Goal: Information Seeking & Learning: Check status

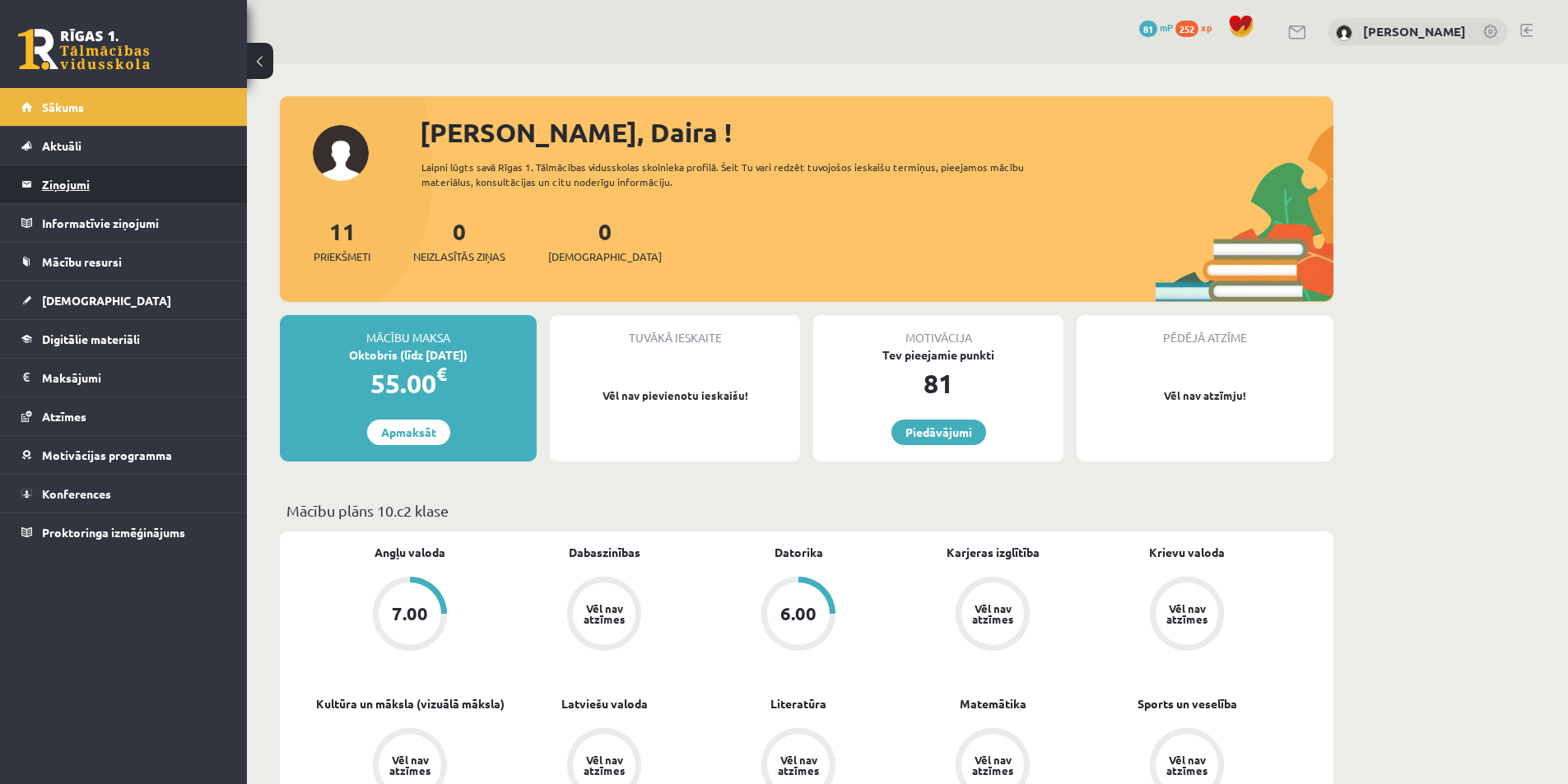
click at [65, 181] on legend "Ziņojumi 0" at bounding box center [134, 185] width 184 height 38
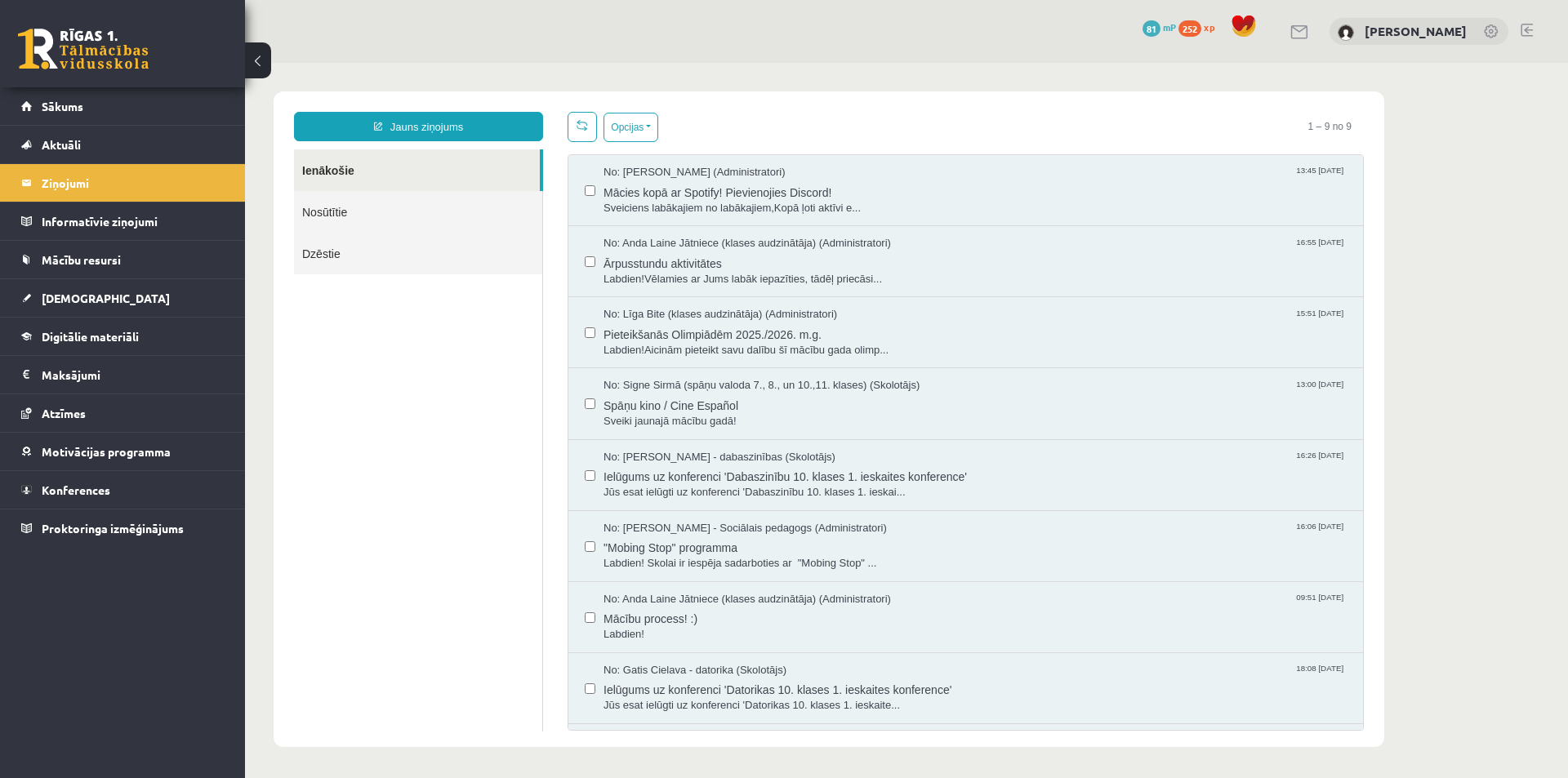
click at [326, 208] on link "Nosūtītie" at bounding box center [419, 212] width 248 height 41
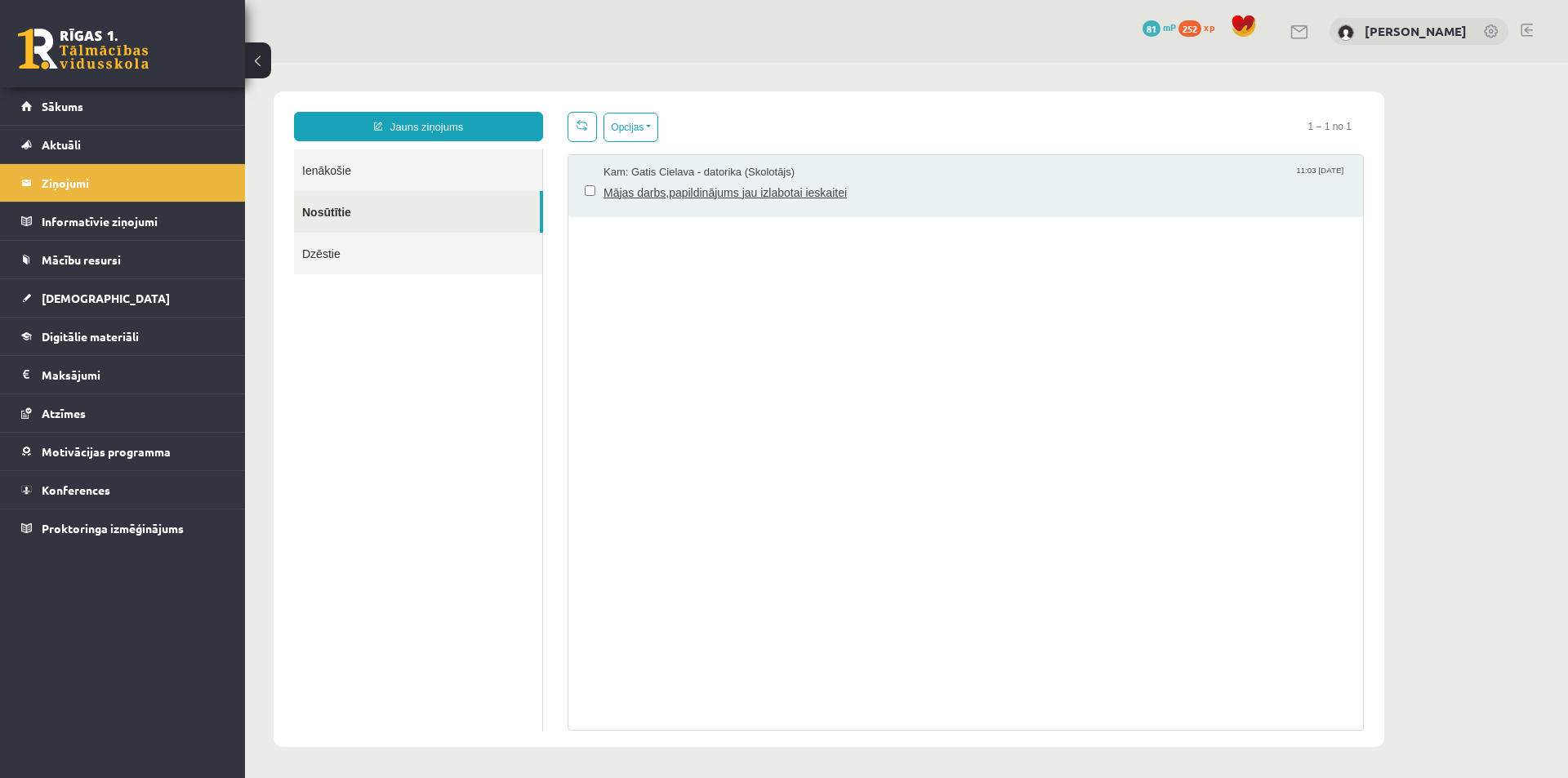
click at [819, 190] on span "Mājas darbs,papildinājums jau izlabotai ieskaitei" at bounding box center [975, 191] width 743 height 21
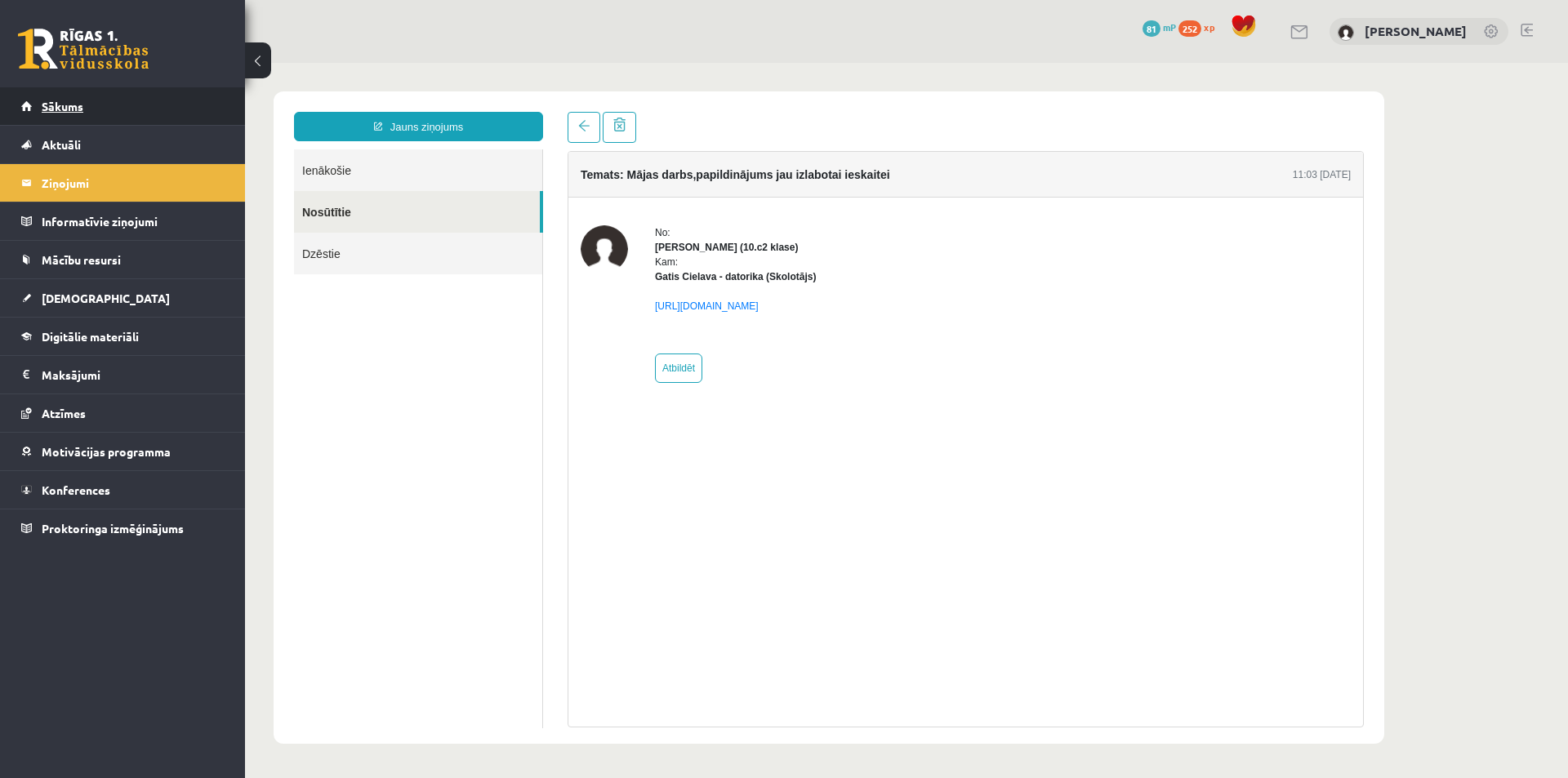
click at [71, 113] on link "Sākums" at bounding box center [123, 106] width 203 height 38
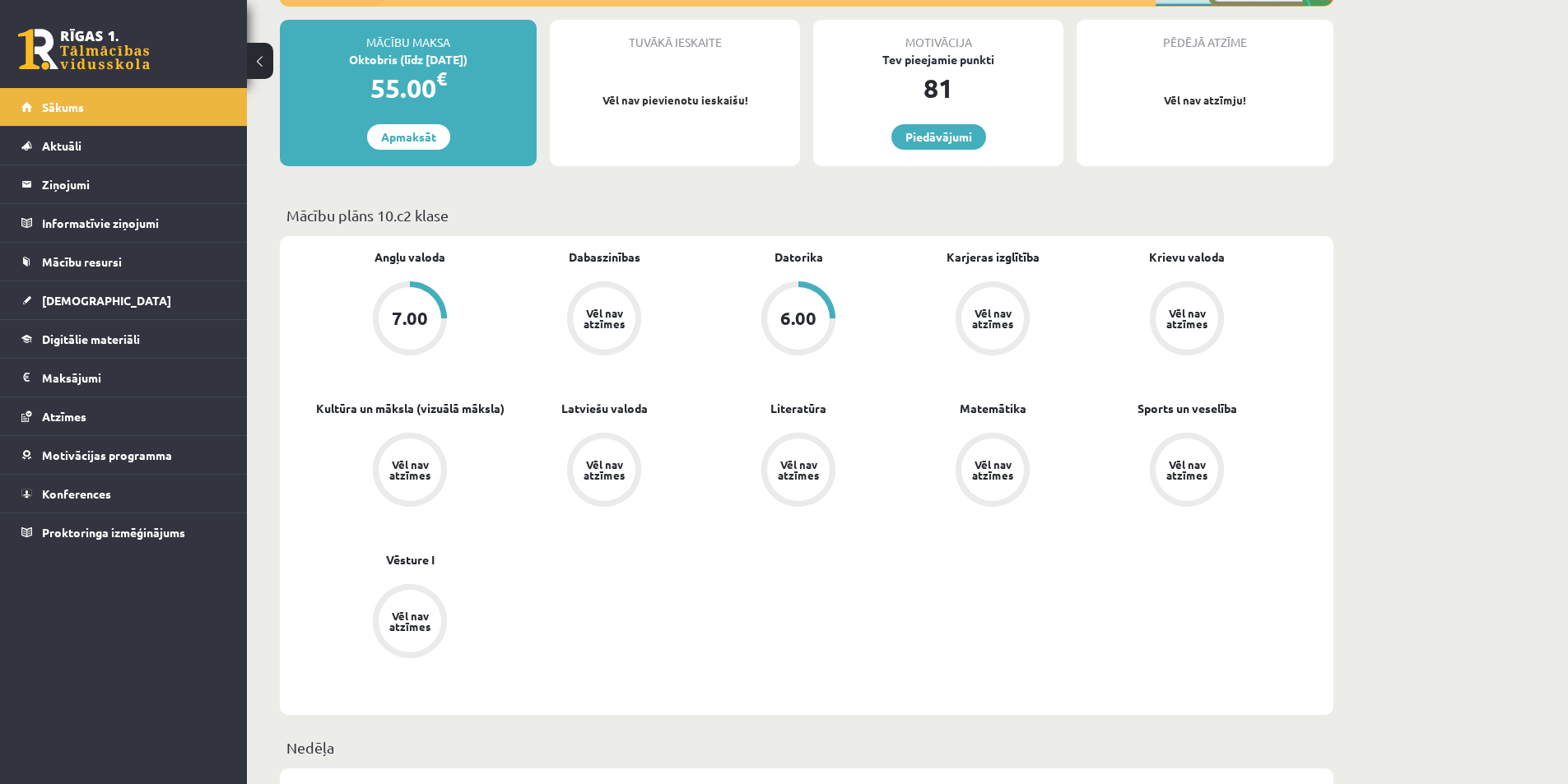
scroll to position [329, 0]
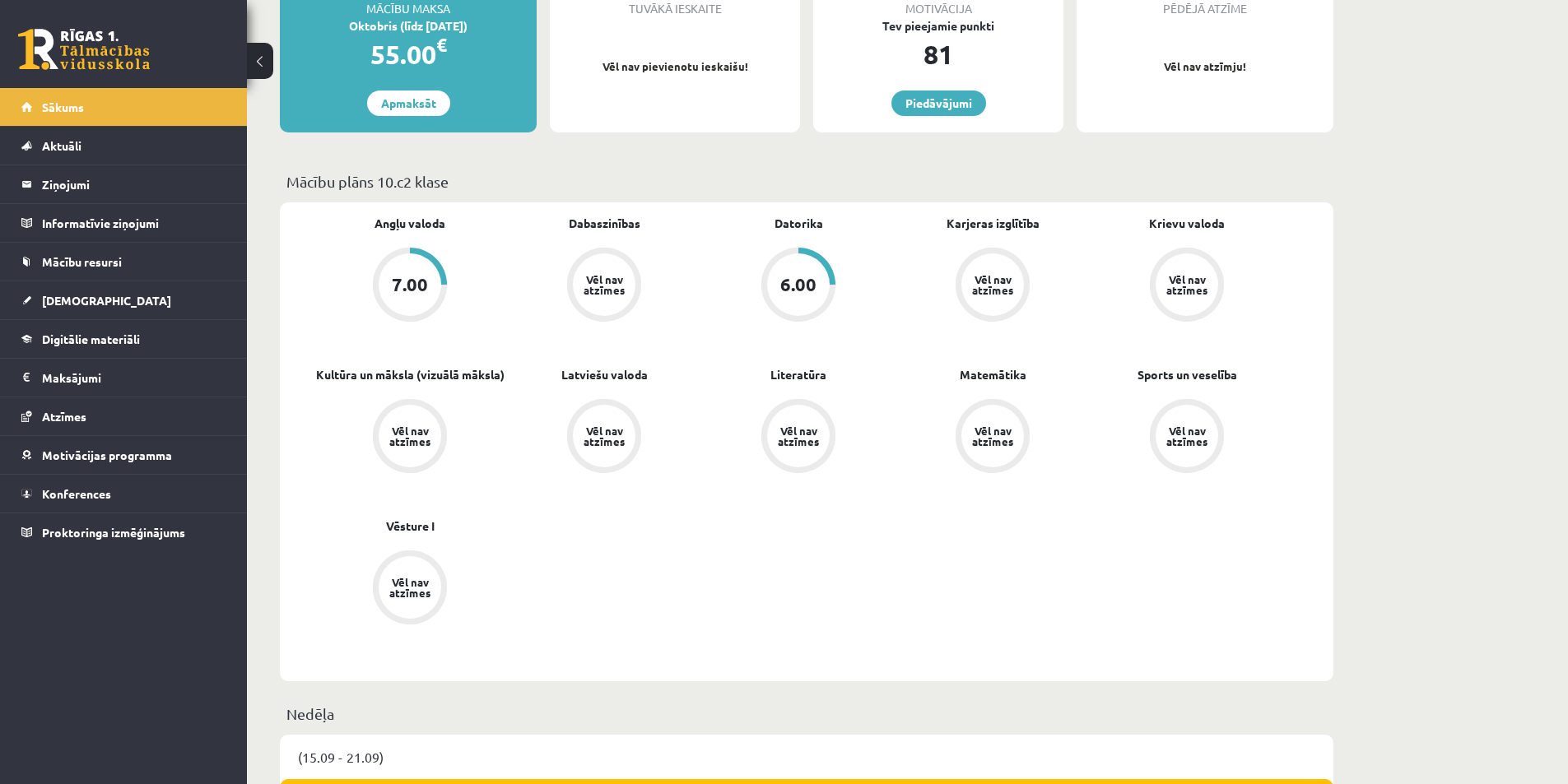
click at [615, 294] on div "Vēl nav atzīmes" at bounding box center [604, 284] width 46 height 22
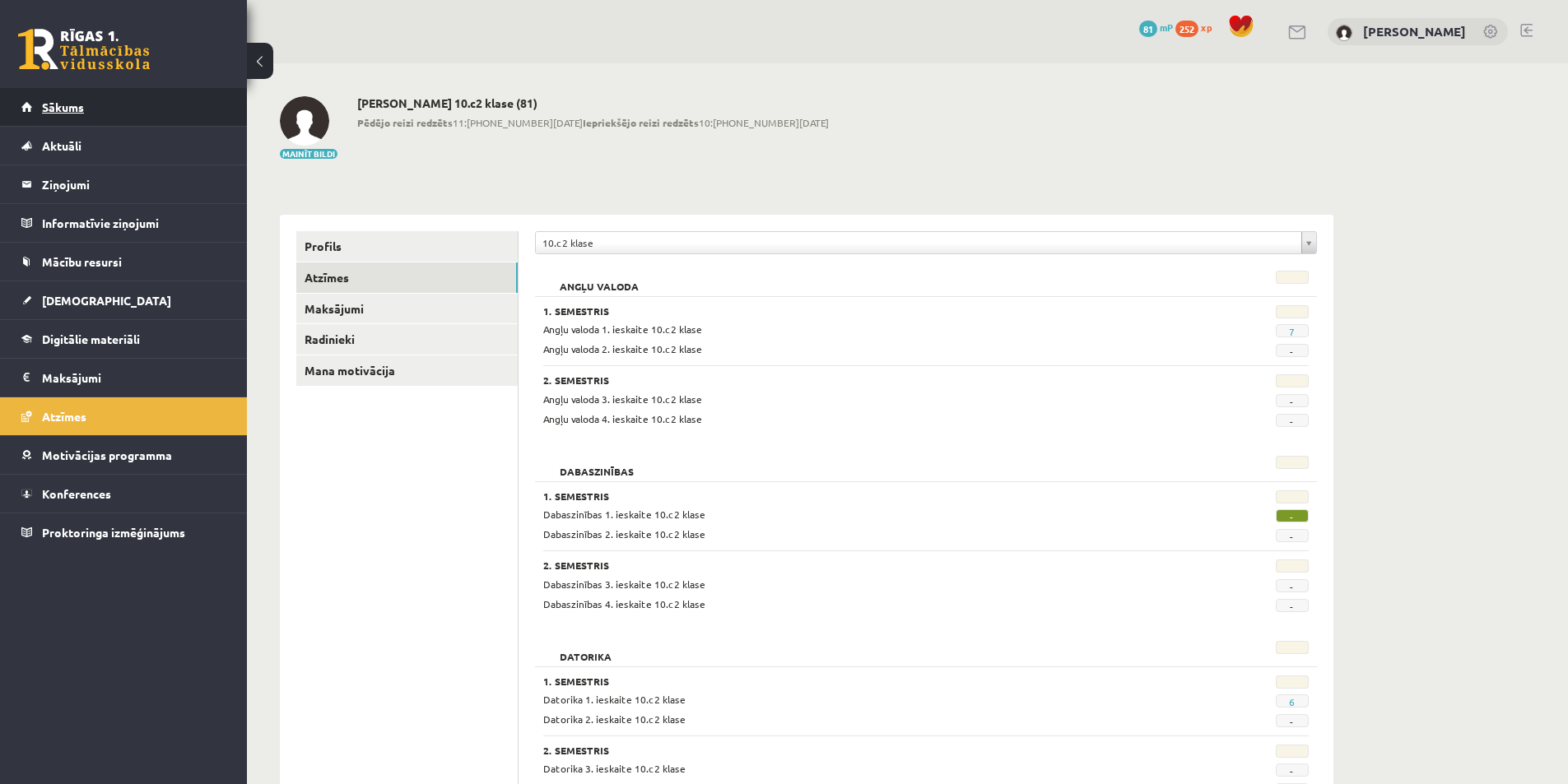
click at [71, 113] on span "Sākums" at bounding box center [63, 107] width 42 height 15
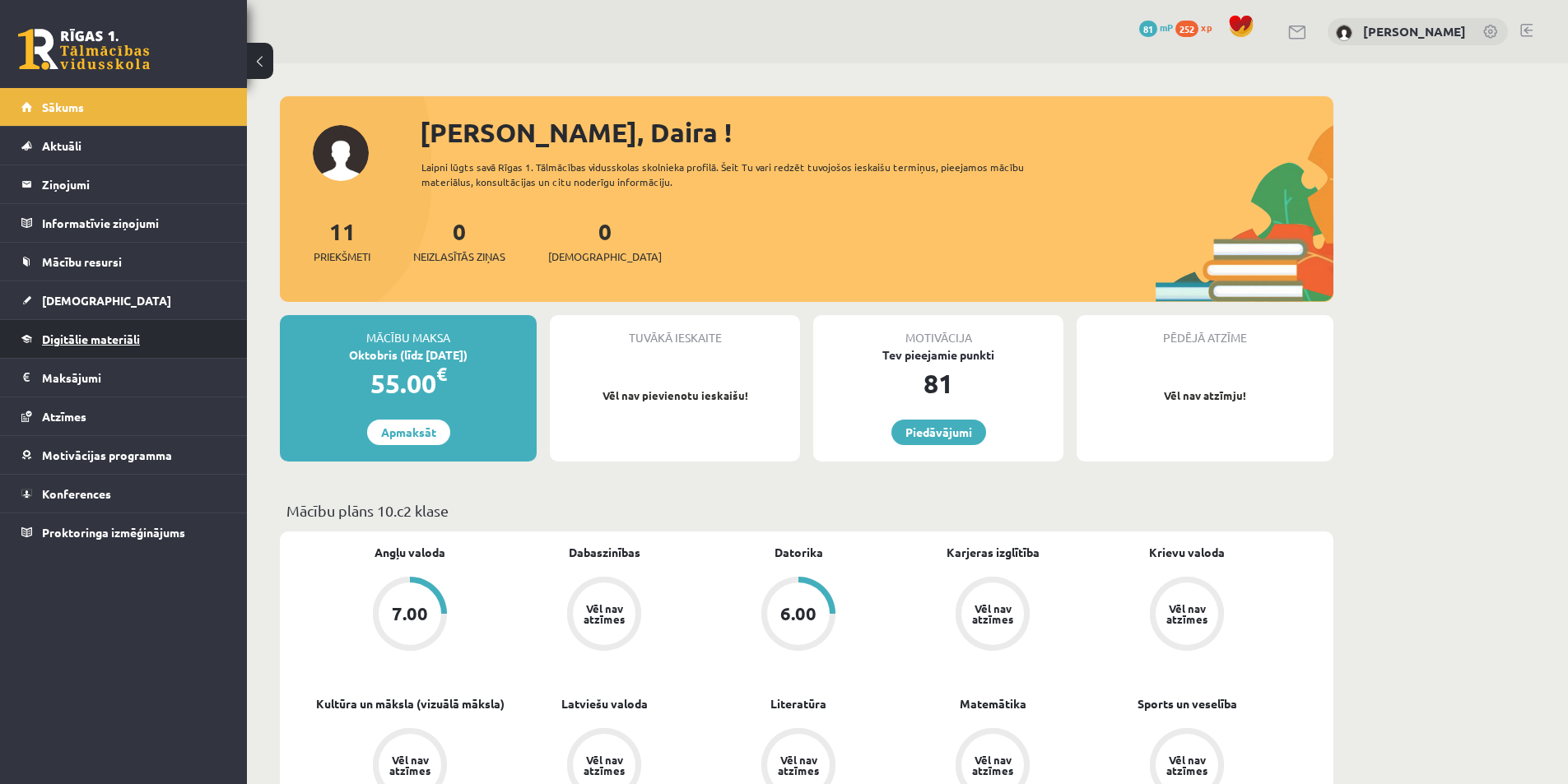
click at [119, 333] on span "Digitālie materiāli" at bounding box center [90, 339] width 98 height 15
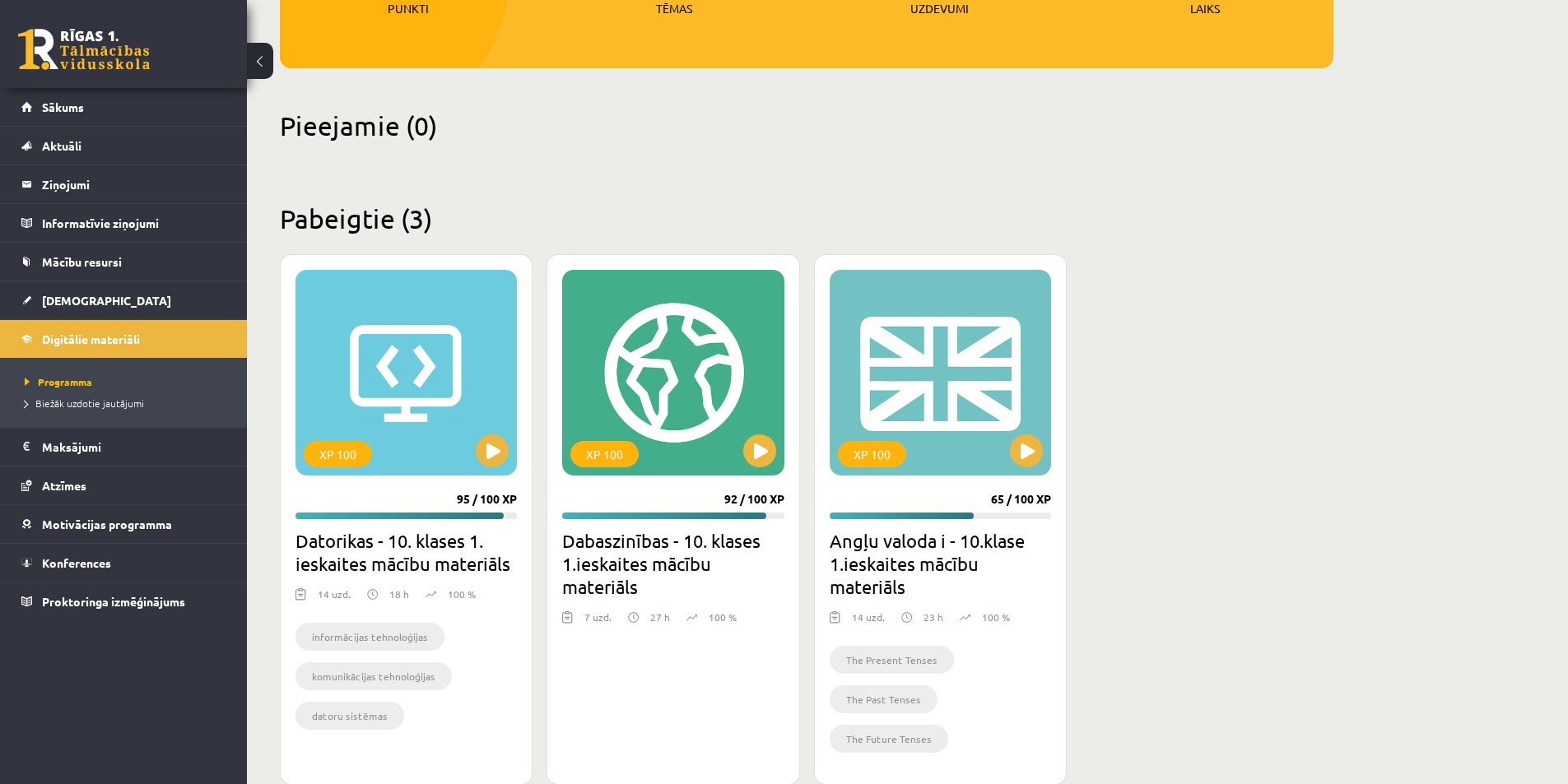
scroll to position [341, 0]
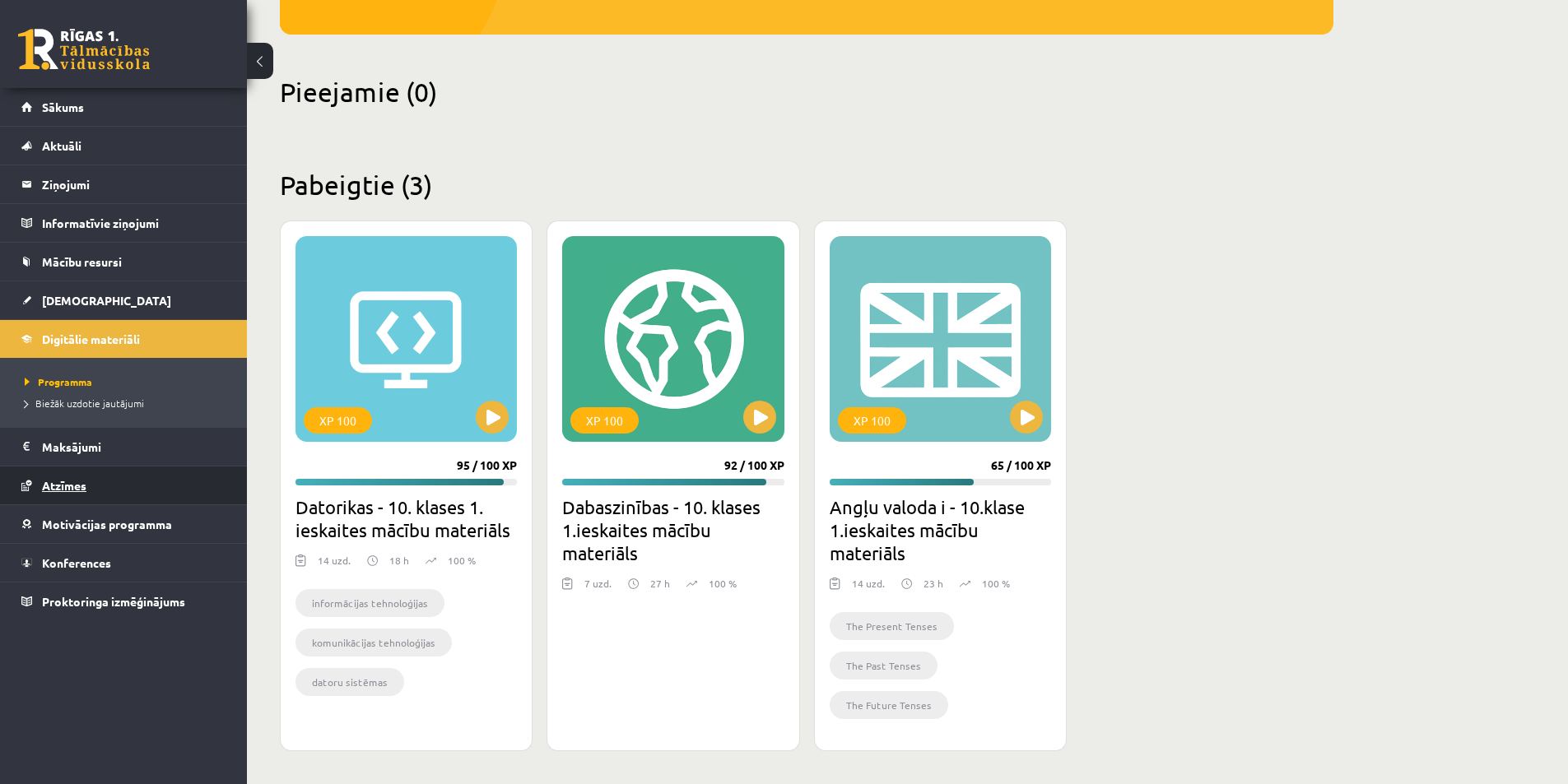
click at [84, 484] on span "Atzīmes" at bounding box center [64, 485] width 45 height 15
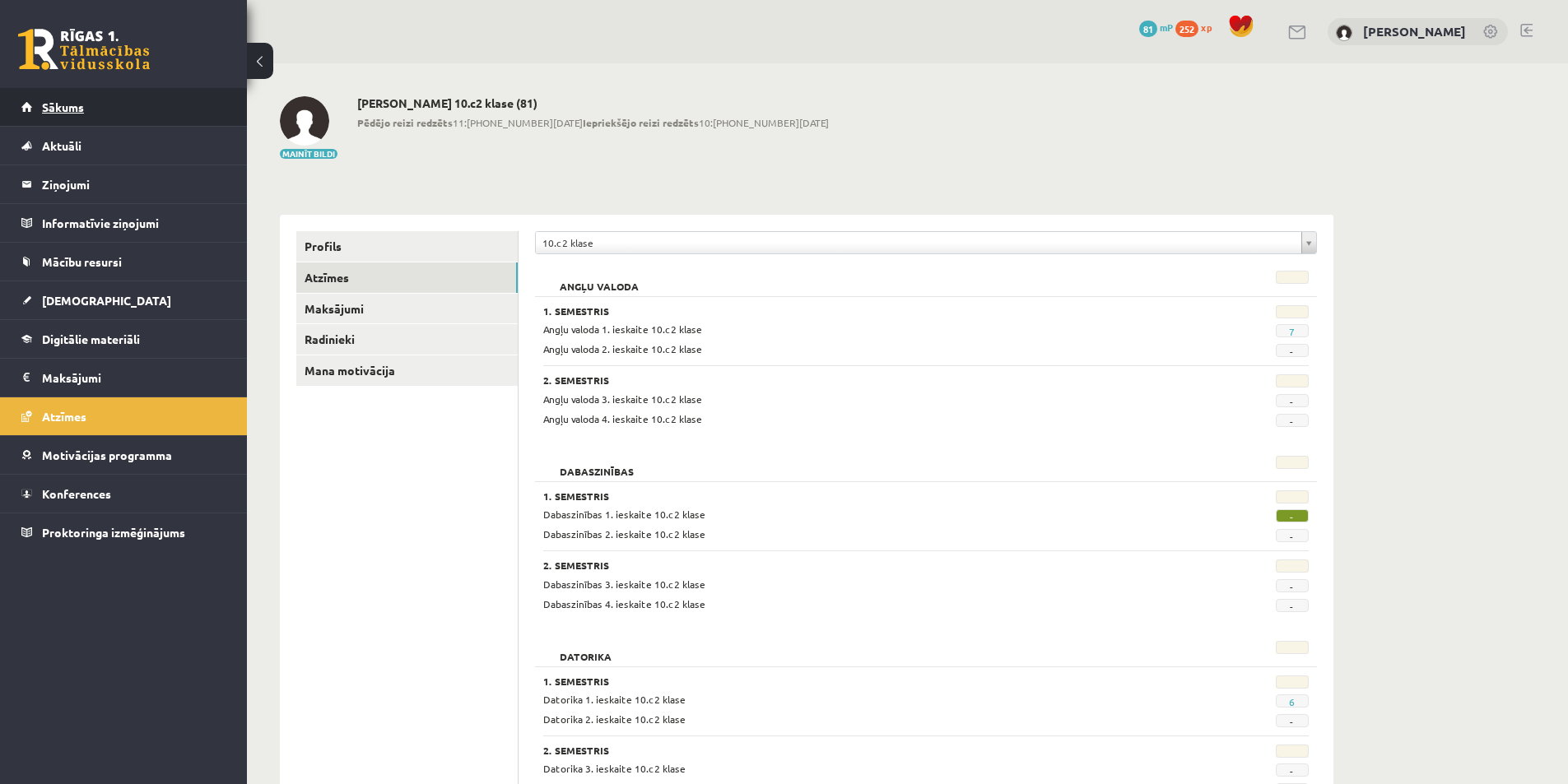
click at [61, 114] on link "Sākums" at bounding box center [124, 107] width 205 height 38
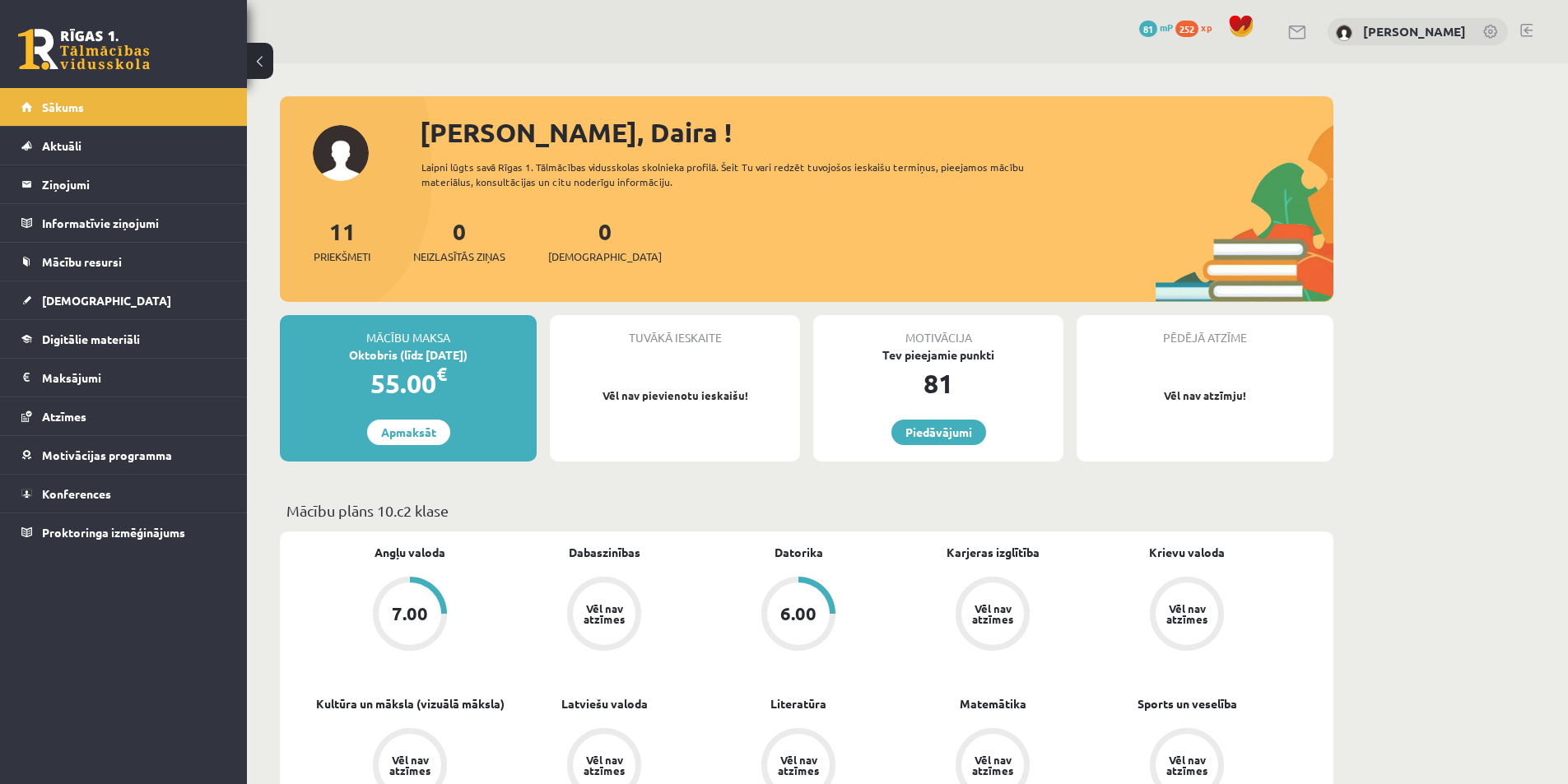
click at [1525, 27] on link at bounding box center [1526, 30] width 12 height 13
